Goal: Task Accomplishment & Management: Use online tool/utility

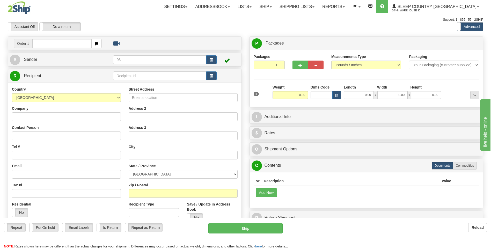
click at [398, 238] on div "Repeat Repeat Put On hold Put On hold Print Order Slip Print Order Slip Email L…" at bounding box center [245, 236] width 491 height 26
click at [72, 46] on input "text" at bounding box center [61, 43] width 59 height 9
type input "9002H957542"
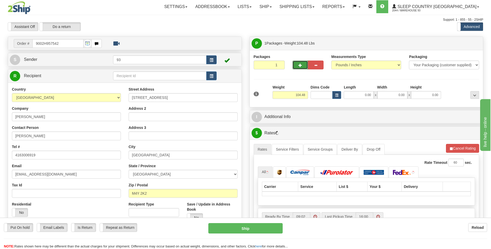
click at [300, 64] on span "button" at bounding box center [300, 65] width 4 height 3
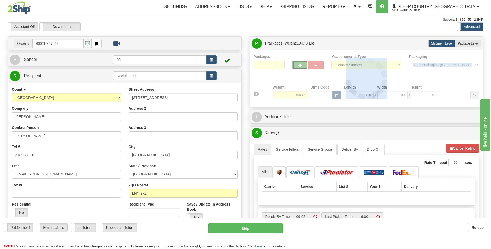
click at [300, 64] on div at bounding box center [367, 78] width 226 height 49
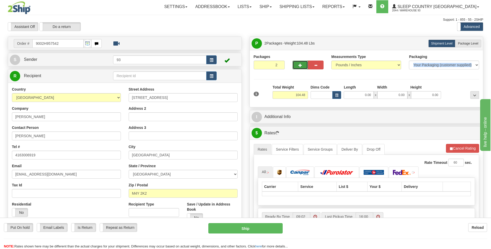
click at [305, 66] on button "button" at bounding box center [300, 65] width 16 height 9
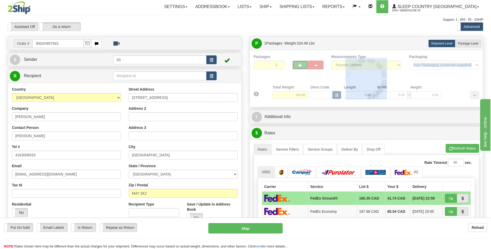
type input "3"
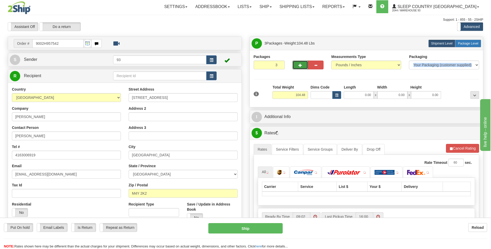
click at [475, 43] on span "Package Level" at bounding box center [468, 44] width 20 height 4
radio input "true"
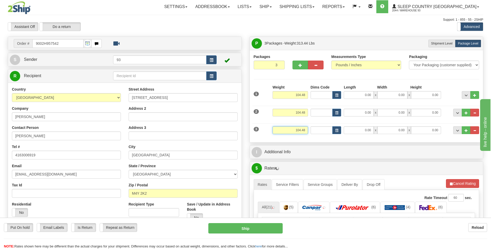
click at [306, 131] on input "104.48" at bounding box center [289, 130] width 35 height 8
type input "1"
type input "5"
type input "15.50"
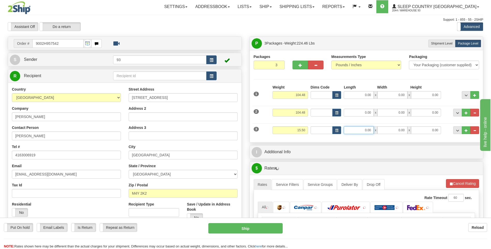
click at [351, 129] on input "0.00" at bounding box center [359, 130] width 30 height 8
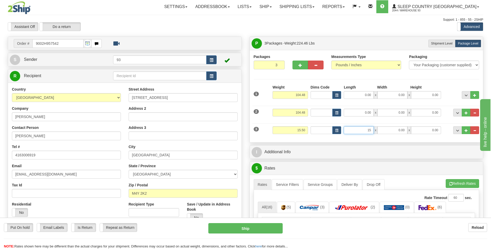
type input "1"
type input "57.00"
click at [400, 131] on input "0.00" at bounding box center [392, 130] width 30 height 8
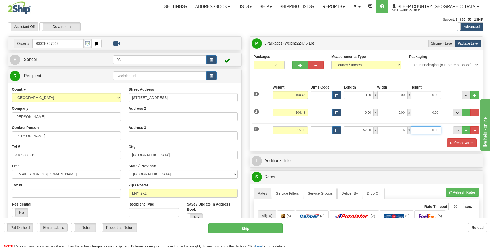
type input "6.00"
click at [422, 128] on input "0.00" at bounding box center [426, 130] width 30 height 8
type input "6.00"
click at [307, 111] on input "104.48" at bounding box center [289, 113] width 35 height 8
type input "1"
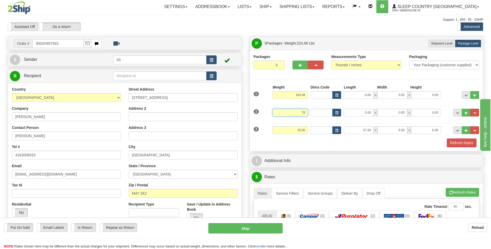
type input "7"
type input "24.50"
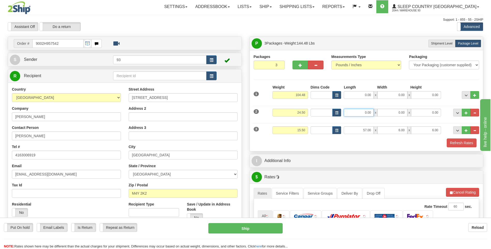
click at [350, 112] on input "0.00" at bounding box center [359, 113] width 30 height 8
type input "78.00"
click at [388, 110] on input "0.00" at bounding box center [392, 113] width 30 height 8
type input "8.00"
click at [425, 112] on input "0.00" at bounding box center [426, 113] width 30 height 8
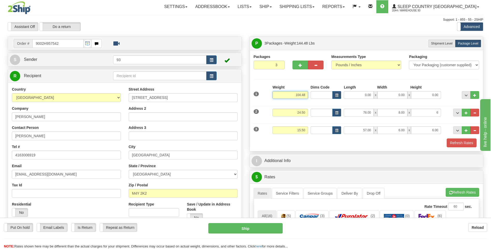
type input "6.00"
click at [306, 95] on input "104.48" at bounding box center [289, 95] width 35 height 8
type input "1"
type input "26.50"
click at [363, 96] on input "0.00" at bounding box center [359, 95] width 30 height 8
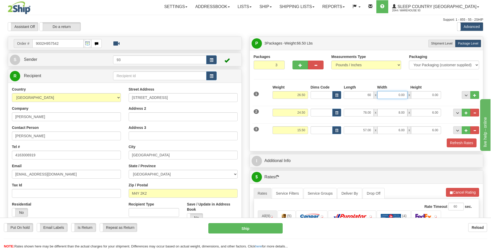
type input "60.00"
click at [397, 98] on input "0.00" at bounding box center [392, 95] width 30 height 8
type input "42.00"
click at [422, 95] on input "0.00" at bounding box center [426, 95] width 30 height 8
type input "4.00"
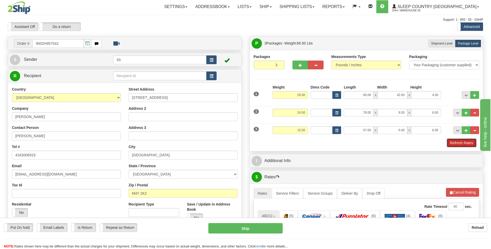
click at [455, 143] on button "Refresh Rates" at bounding box center [462, 142] width 30 height 9
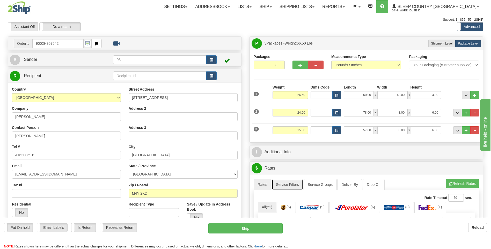
click at [287, 181] on link "Service Filters" at bounding box center [287, 184] width 31 height 11
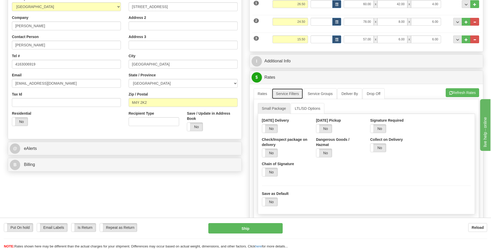
scroll to position [103, 0]
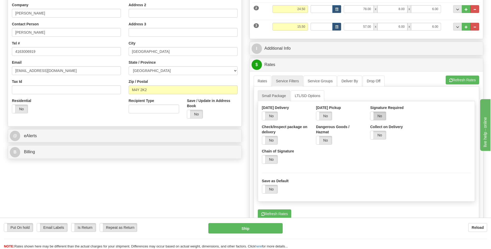
click at [377, 116] on label "No" at bounding box center [378, 116] width 16 height 8
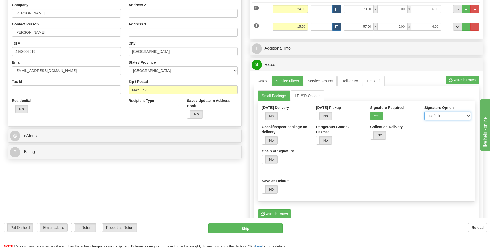
drag, startPoint x: 441, startPoint y: 113, endPoint x: 441, endPoint y: 115, distance: 2.6
click at [441, 113] on select "Default Adult Direct Indirect No Signature Required" at bounding box center [447, 116] width 46 height 9
select select "1"
click at [424, 112] on select "Default Adult Direct Indirect No Signature Required" at bounding box center [447, 116] width 46 height 9
click at [265, 80] on link "Rates" at bounding box center [263, 81] width 18 height 11
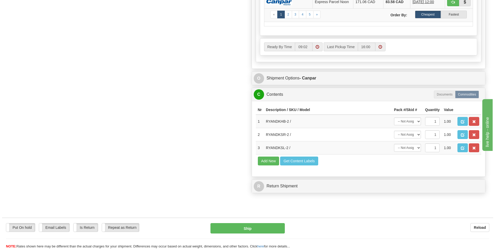
scroll to position [285, 0]
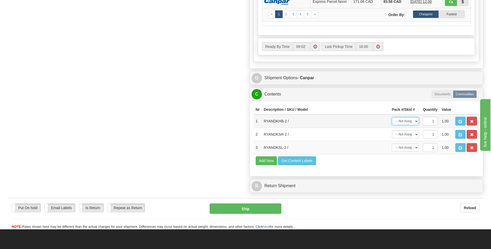
click at [417, 124] on select "-- Not Assigned -- Package 1 Package 2 Package 3" at bounding box center [405, 121] width 27 height 8
select select "0"
click at [392, 117] on select "-- Not Assigned -- Package 1 Package 2 Package 3" at bounding box center [405, 121] width 27 height 8
click at [413, 148] on select "-- Not Assigned -- Package 1 Package 2 Package 3" at bounding box center [405, 148] width 27 height 8
select select "2"
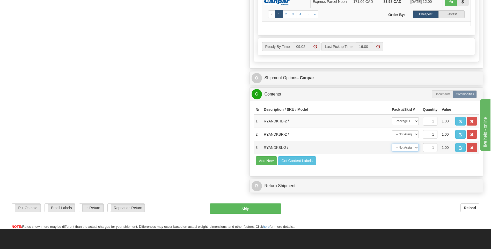
click at [392, 144] on select "-- Not Assigned -- Package 1 Package 2 Package 3" at bounding box center [405, 148] width 27 height 8
click at [416, 135] on select "-- Not Assigned -- Package 1 Package 2 Package 3" at bounding box center [405, 134] width 27 height 8
select select "1"
click at [392, 130] on select "-- Not Assigned -- Package 1 Package 2 Package 3" at bounding box center [405, 134] width 27 height 8
click at [275, 209] on button "Ship" at bounding box center [245, 208] width 71 height 10
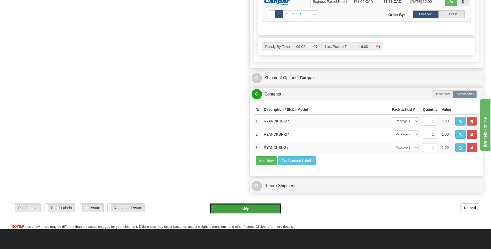
type input "1"
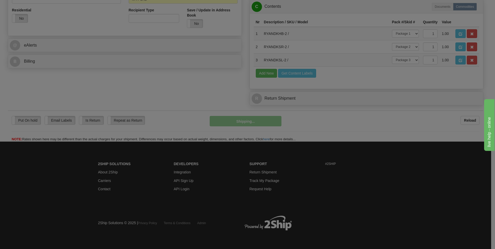
scroll to position [194, 0]
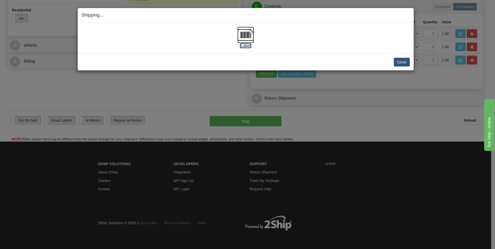
click at [242, 33] on img at bounding box center [245, 35] width 17 height 17
click at [402, 61] on button "Close" at bounding box center [402, 62] width 16 height 9
